Goal: Task Accomplishment & Management: Manage account settings

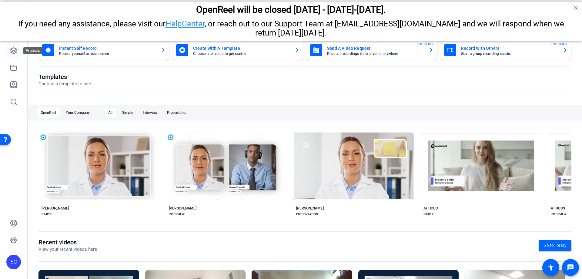
click at [13, 52] on icon at bounding box center [13, 50] width 7 height 7
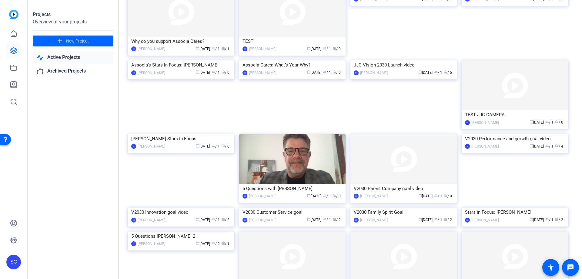
scroll to position [369, 0]
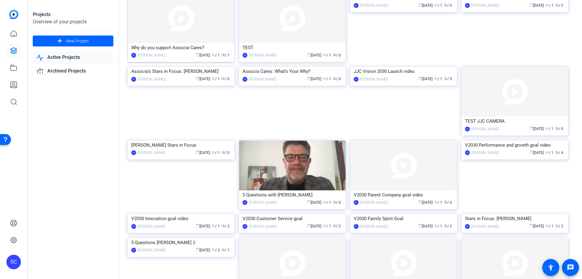
click at [210, 43] on img at bounding box center [181, 18] width 106 height 50
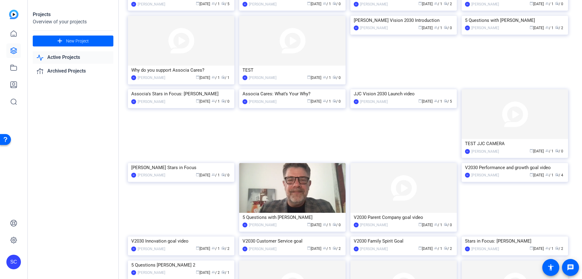
scroll to position [365, 0]
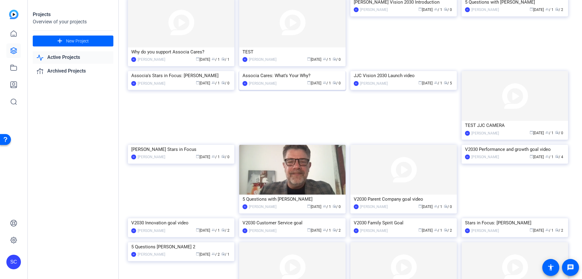
click at [315, 71] on img at bounding box center [292, 71] width 106 height 0
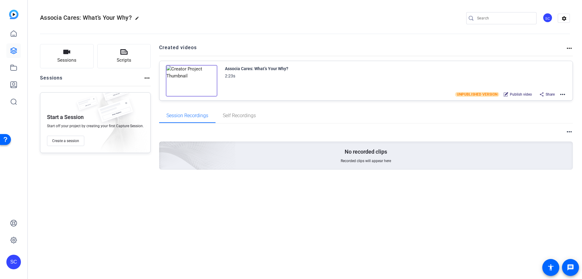
click at [563, 96] on mat-icon "more_horiz" at bounding box center [562, 94] width 7 height 7
click at [552, 100] on span "Edit in Creator" at bounding box center [540, 101] width 42 height 7
click at [146, 80] on mat-icon "more_horiz" at bounding box center [146, 77] width 7 height 7
click at [570, 49] on div at bounding box center [291, 139] width 582 height 279
click at [569, 49] on mat-icon "more_horiz" at bounding box center [569, 48] width 7 height 7
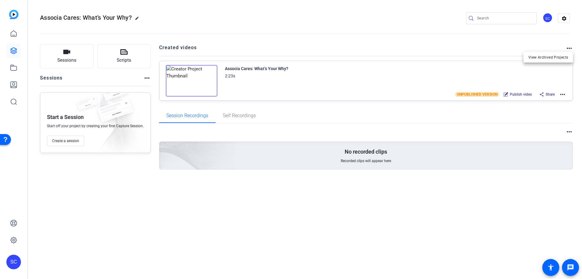
click at [562, 94] on div at bounding box center [291, 139] width 582 height 279
click at [565, 92] on mat-icon "more_horiz" at bounding box center [562, 94] width 7 height 7
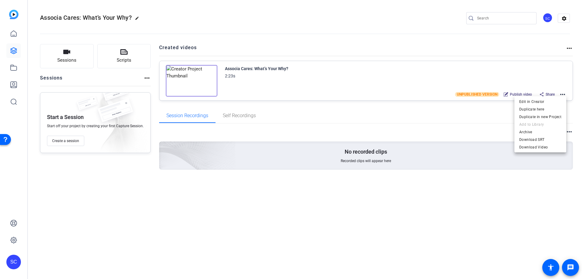
click at [572, 112] on div at bounding box center [291, 139] width 582 height 279
click at [569, 130] on mat-icon "more_horiz" at bounding box center [569, 131] width 7 height 7
click at [521, 41] on div at bounding box center [291, 139] width 582 height 279
click at [563, 20] on mat-icon "settings" at bounding box center [564, 18] width 12 height 9
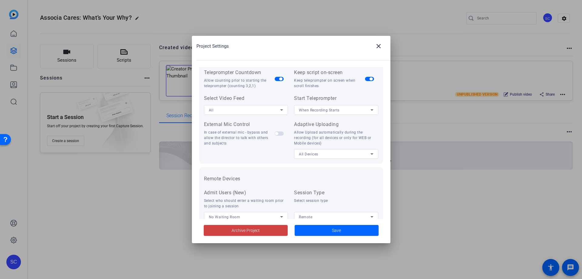
scroll to position [125, 0]
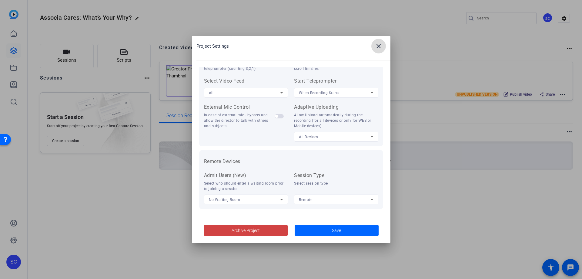
click at [378, 48] on mat-icon "close" at bounding box center [378, 45] width 7 height 7
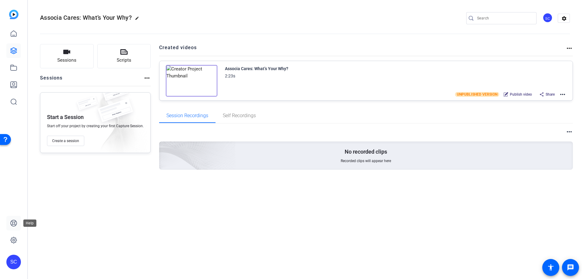
click at [12, 221] on icon at bounding box center [13, 222] width 7 height 7
click at [143, 78] on mat-icon "more_horiz" at bounding box center [146, 77] width 7 height 7
click at [286, 40] on div at bounding box center [291, 139] width 582 height 279
click at [563, 94] on mat-icon "more_horiz" at bounding box center [562, 94] width 7 height 7
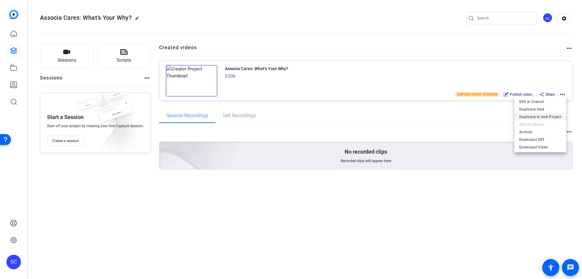
click at [552, 117] on span "Duplicate in new Project" at bounding box center [540, 116] width 42 height 7
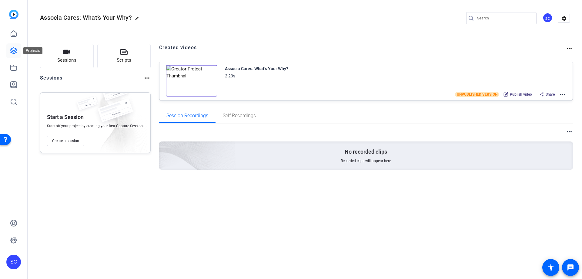
click at [16, 54] on icon at bounding box center [13, 50] width 7 height 7
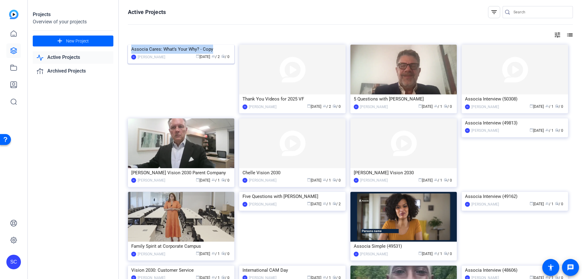
drag, startPoint x: 216, startPoint y: 101, endPoint x: 131, endPoint y: 99, distance: 84.3
click at [131, 54] on div "Associa Cares: What’s Your Why? - Copy" at bounding box center [181, 49] width 100 height 9
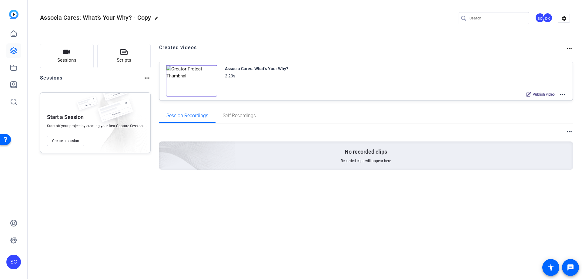
click at [165, 20] on div "Associa Cares: What’s Your Why? - Copy edit SC DK settings" at bounding box center [305, 18] width 530 height 9
drag, startPoint x: 153, startPoint y: 19, endPoint x: 25, endPoint y: 13, distance: 128.4
click at [25, 13] on mat-sidenav-container "SC Associa Cares: What’s Your Why? - Copy edit SC DK settings Sessions Scripts …" at bounding box center [291, 139] width 582 height 279
copy mat-sidenav-container "SC Associa Cares: What’s Your Why? - Copy"
click at [552, 19] on div "SC" at bounding box center [548, 18] width 10 height 10
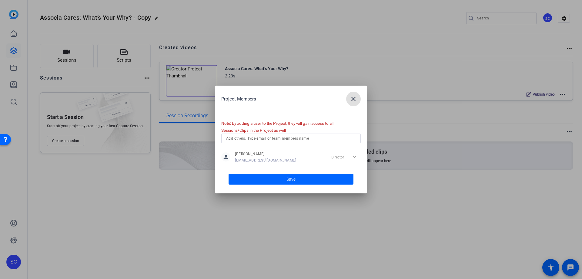
click at [313, 141] on input "text" at bounding box center [291, 138] width 130 height 7
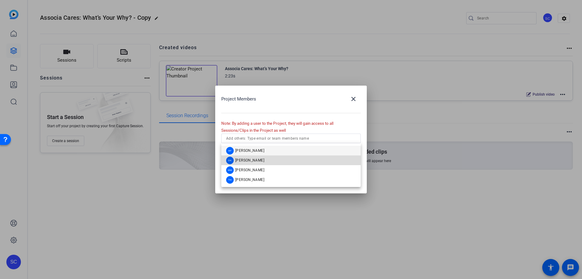
click at [285, 162] on mat-option "DK [PERSON_NAME]" at bounding box center [290, 160] width 139 height 10
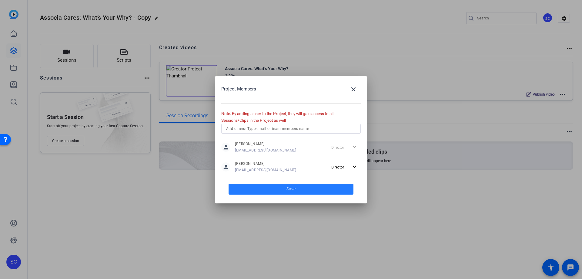
click at [299, 191] on span at bounding box center [291, 189] width 125 height 15
